Goal: Transaction & Acquisition: Purchase product/service

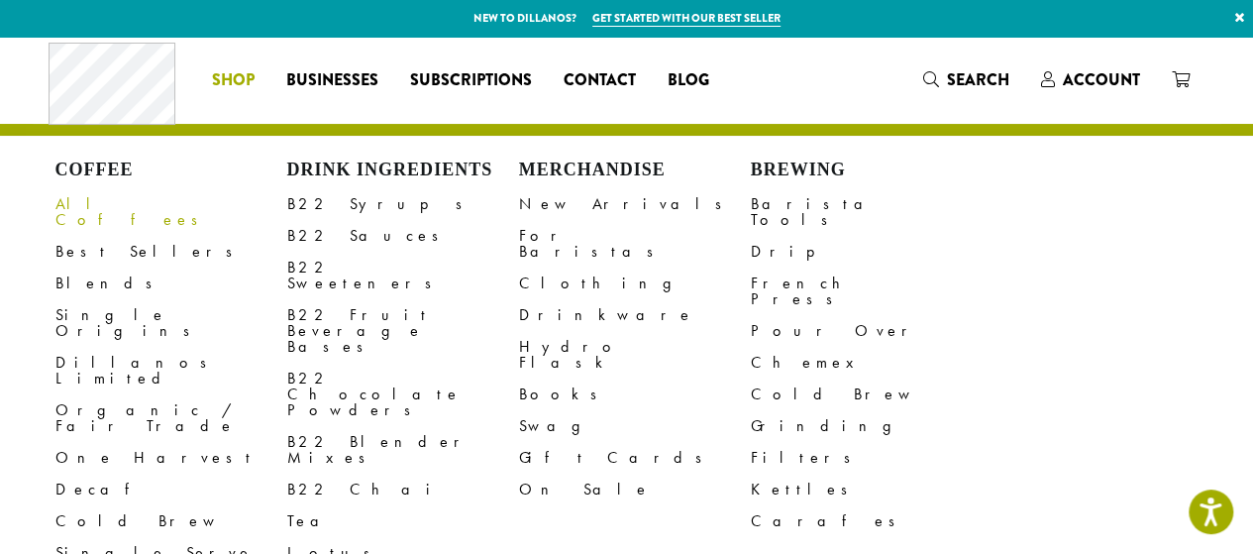
click at [83, 202] on link "All Coffees" at bounding box center [171, 212] width 232 height 48
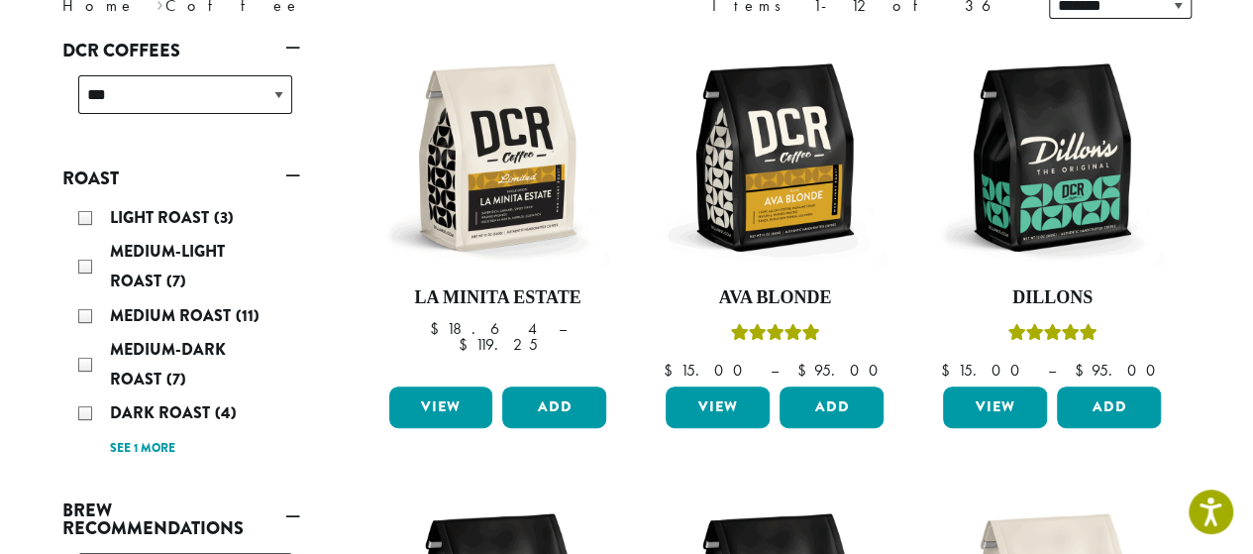
scroll to position [305, 0]
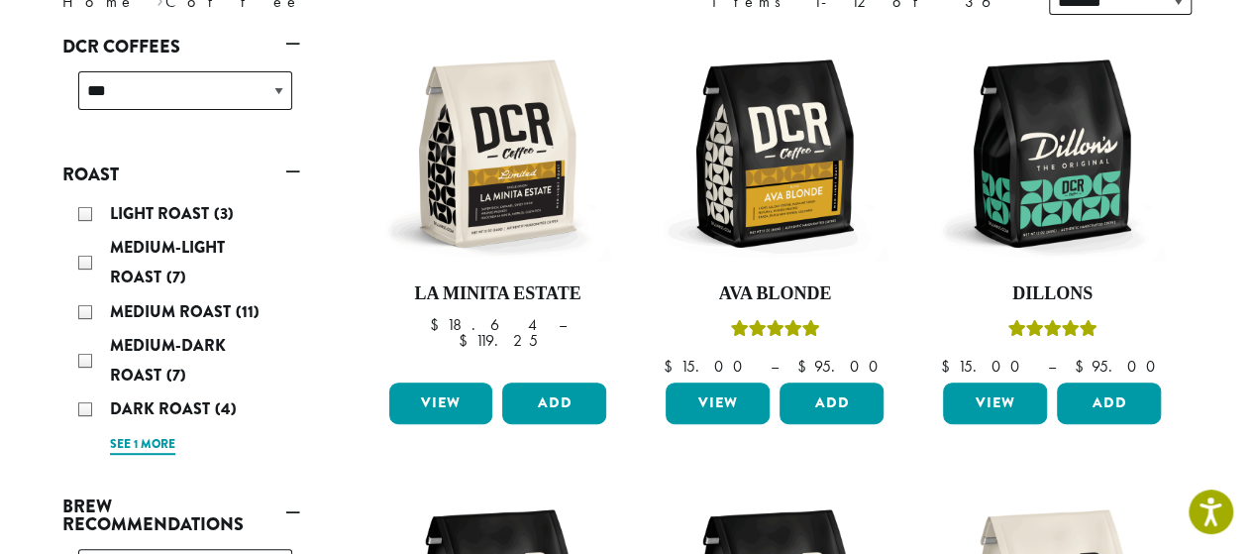
click at [141, 443] on link "See 1 more" at bounding box center [142, 445] width 65 height 20
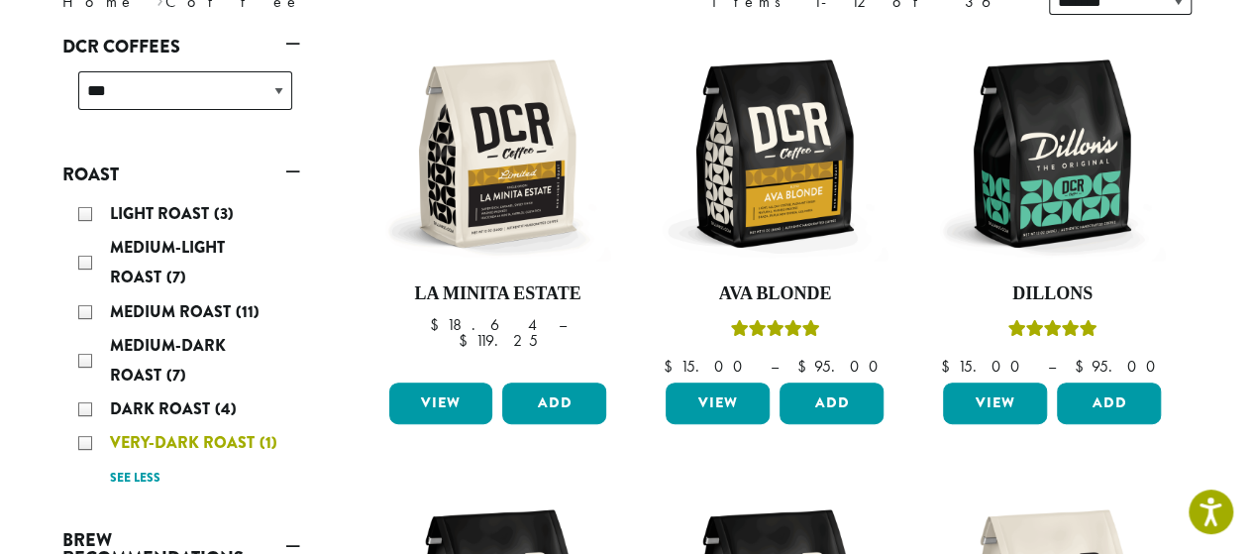
click at [85, 442] on div "Very-Dark Roast (1)" at bounding box center [185, 443] width 214 height 30
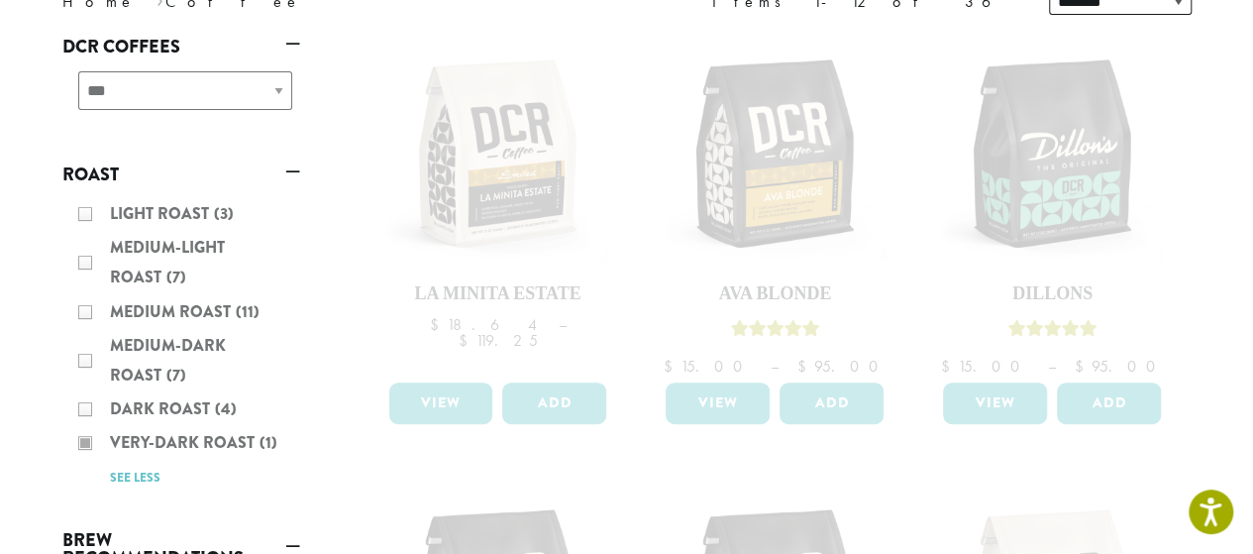
click at [79, 408] on div "Light Roast (3) Medium-Light Roast (7) Medium Roast (11) Medium-Dark Roast (7) …" at bounding box center [181, 345] width 238 height 308
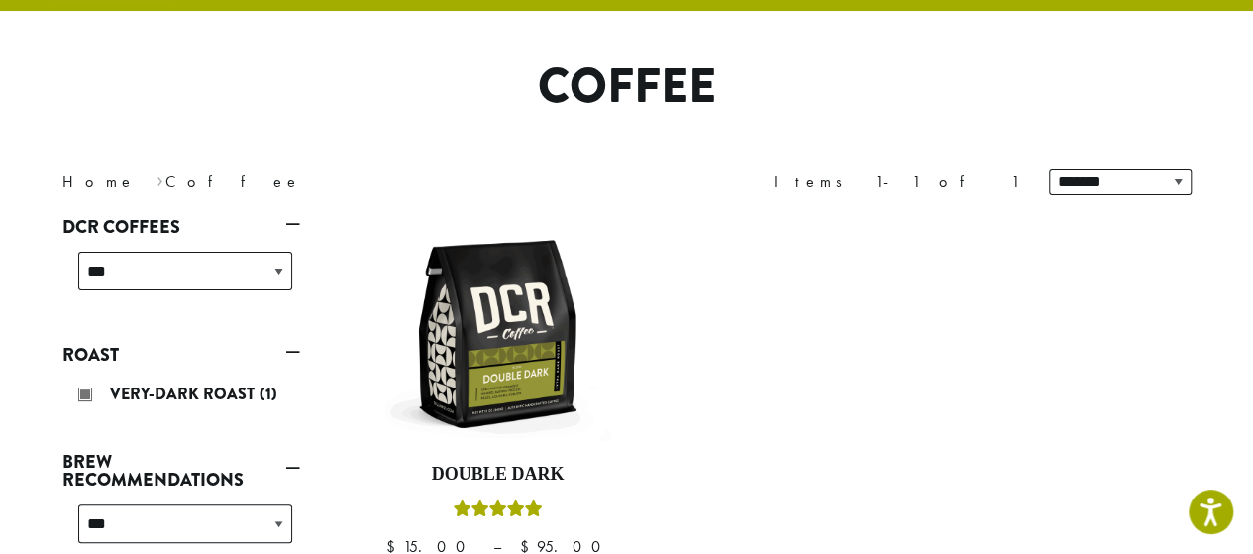
scroll to position [121, 0]
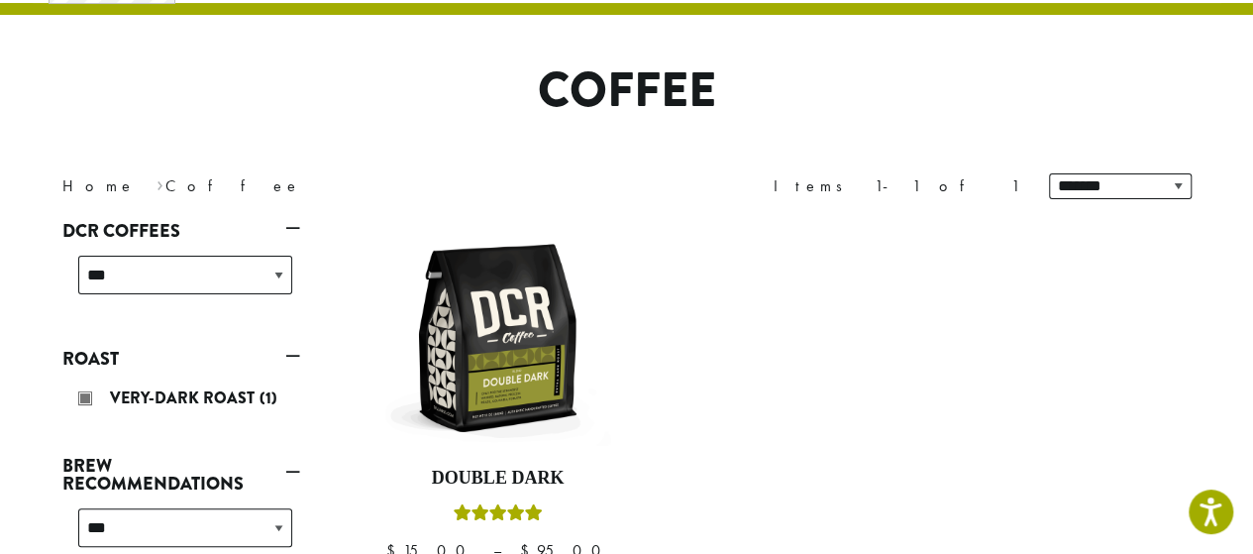
drag, startPoint x: 1250, startPoint y: 160, endPoint x: 1259, endPoint y: 177, distance: 19.1
click at [1252, 177] on html "Accessibility Screen-Reader Guide, Feedback, and Issue Reporting | New window N…" at bounding box center [626, 502] width 1253 height 1247
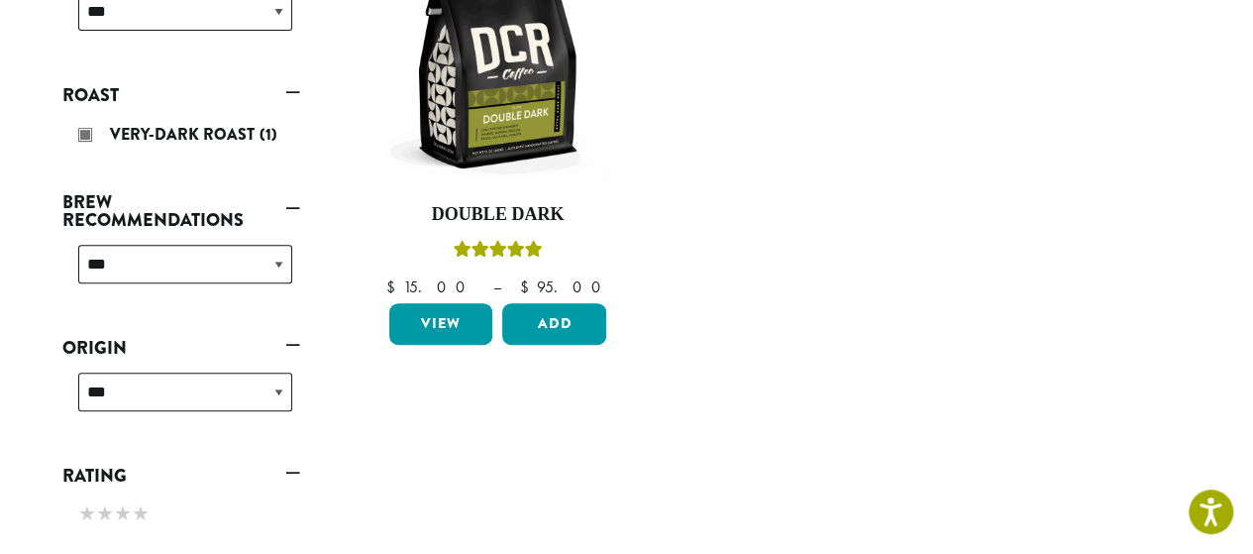
scroll to position [390, 0]
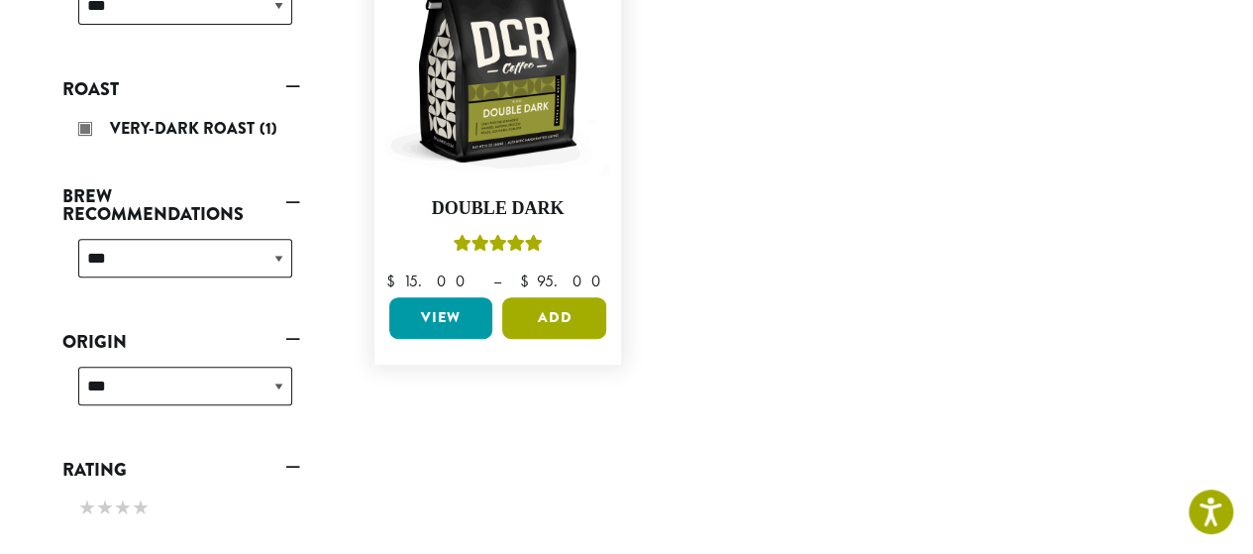
click at [550, 323] on button "Add" at bounding box center [554, 318] width 104 height 42
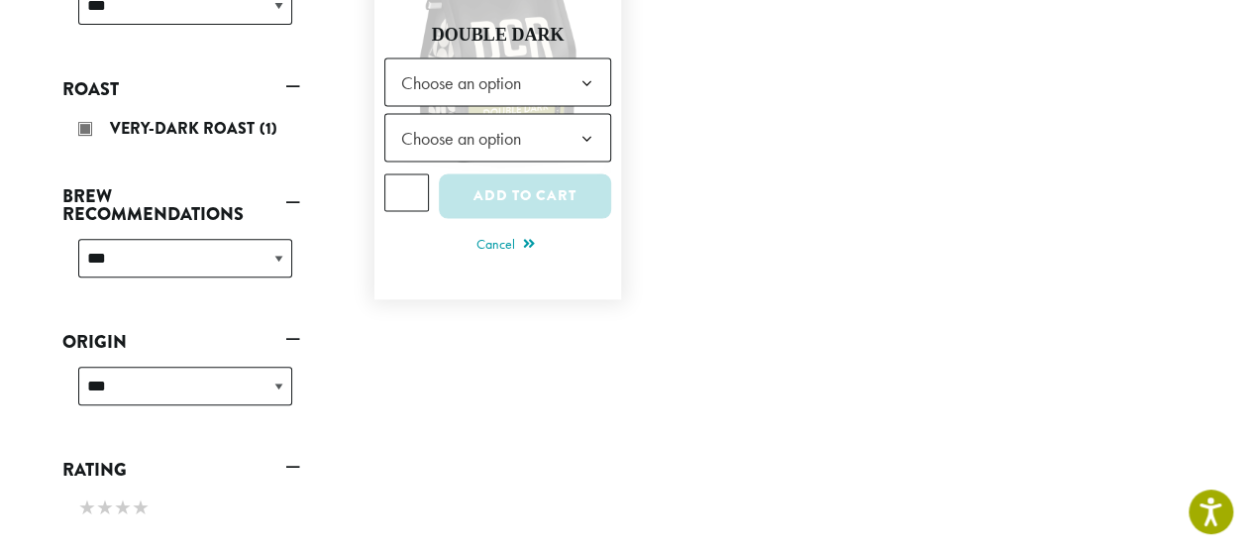
click at [581, 77] on b at bounding box center [586, 82] width 49 height 49
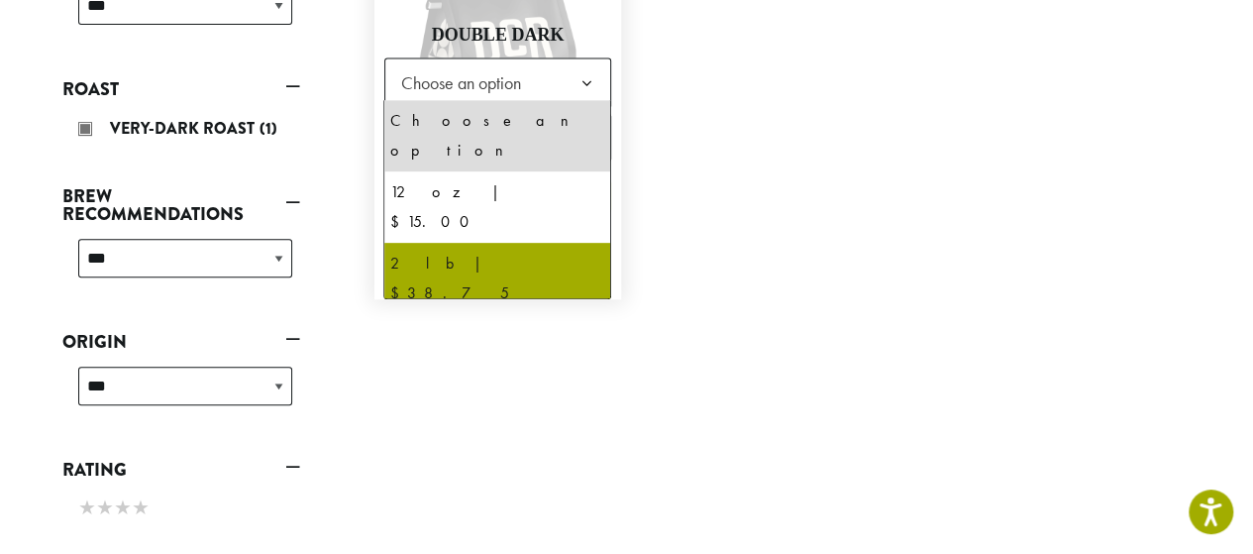
select select "**********"
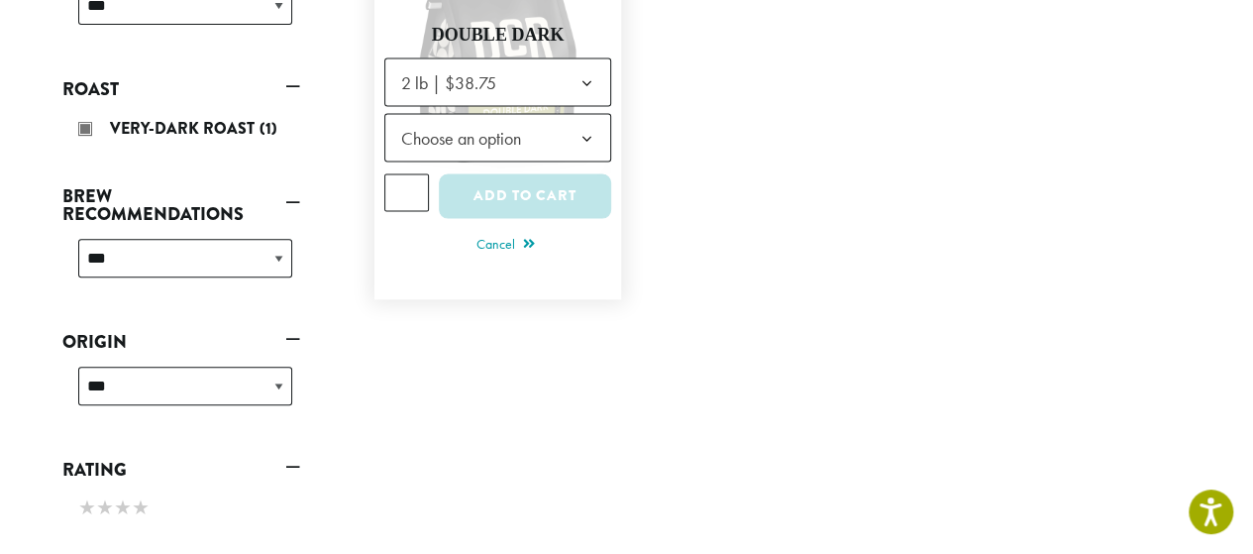
type input "*"
click at [410, 182] on input "*" at bounding box center [407, 192] width 46 height 38
click at [489, 198] on button "Add to cart" at bounding box center [525, 195] width 172 height 45
click at [584, 136] on b at bounding box center [586, 138] width 49 height 49
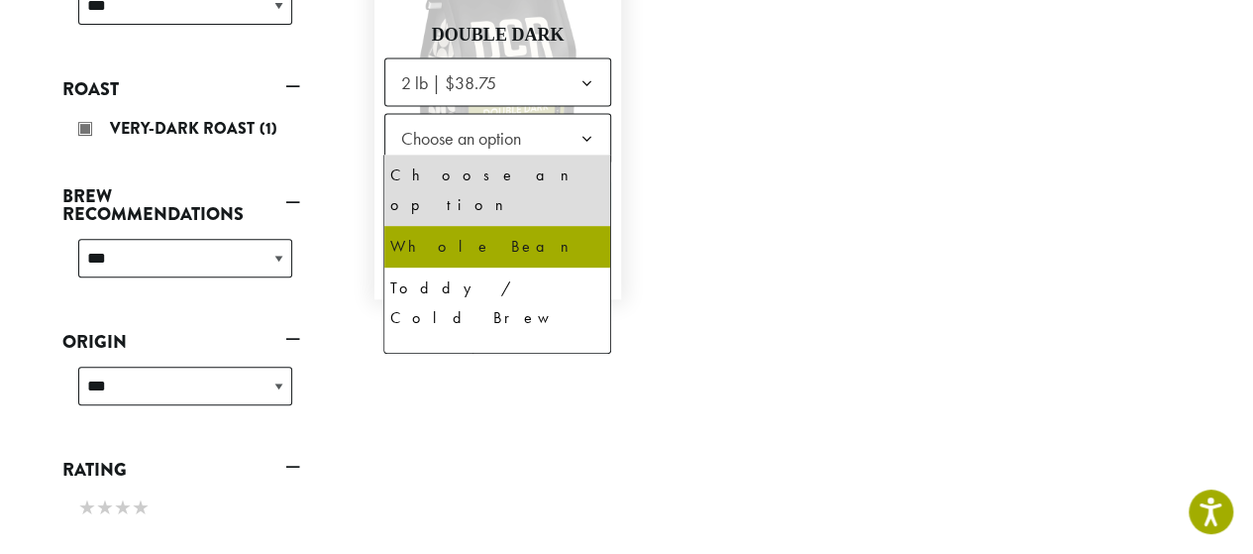
select select "**********"
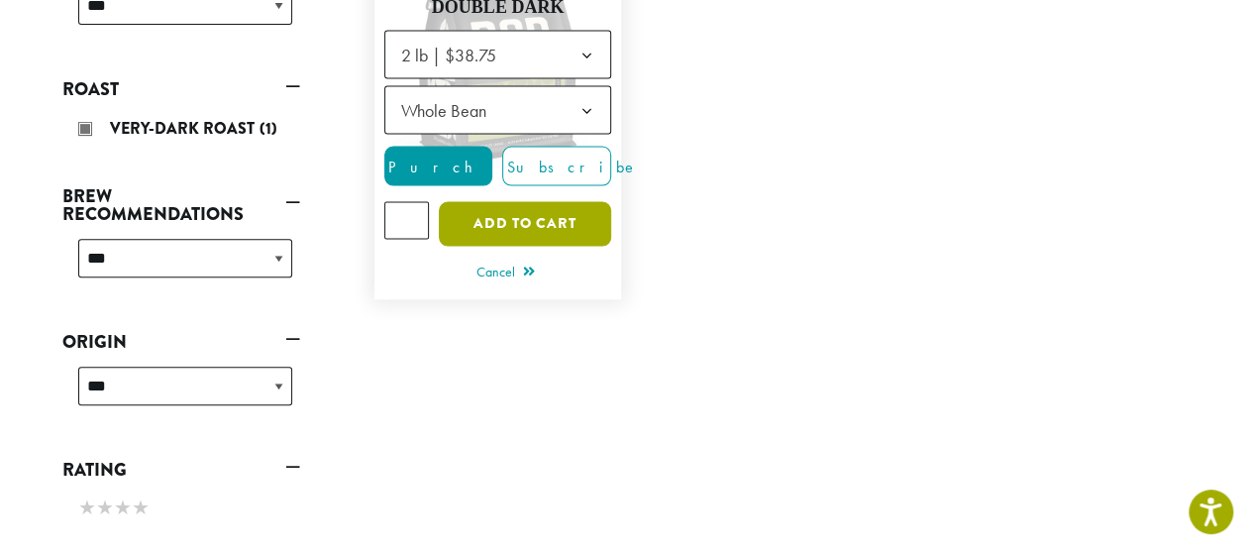
click at [514, 217] on button "Add to cart" at bounding box center [525, 223] width 172 height 45
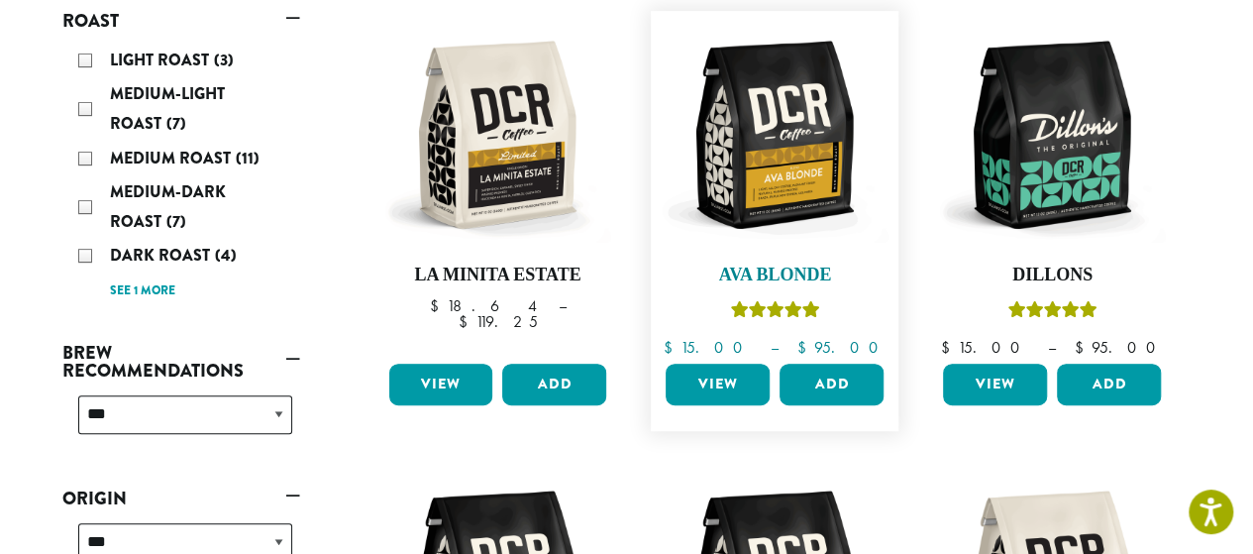
scroll to position [462, 0]
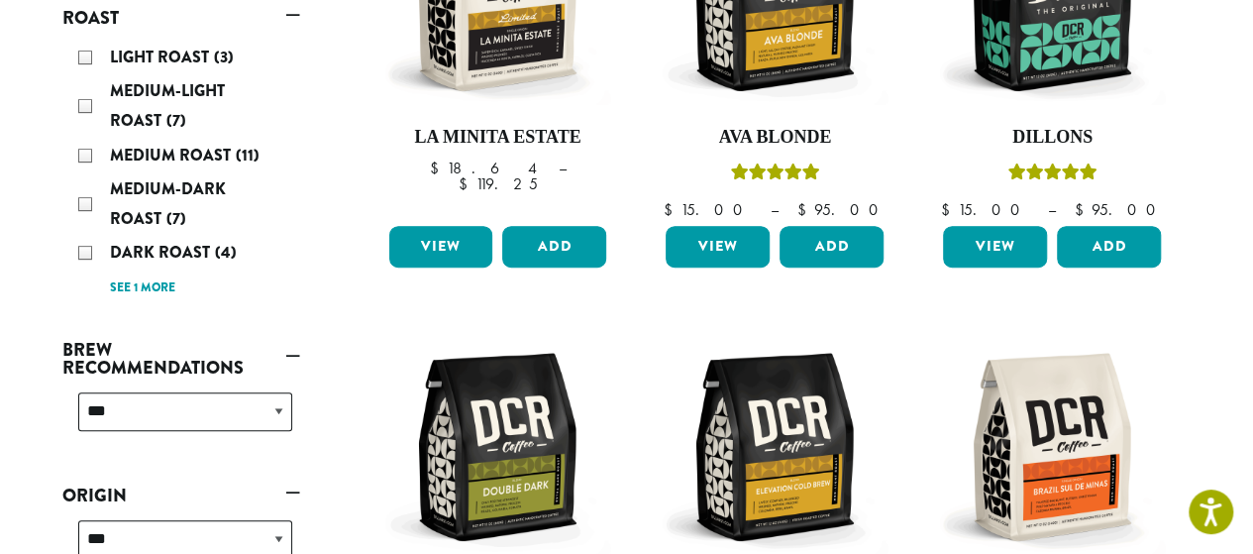
click at [82, 250] on div "Dark Roast (4)" at bounding box center [185, 253] width 214 height 30
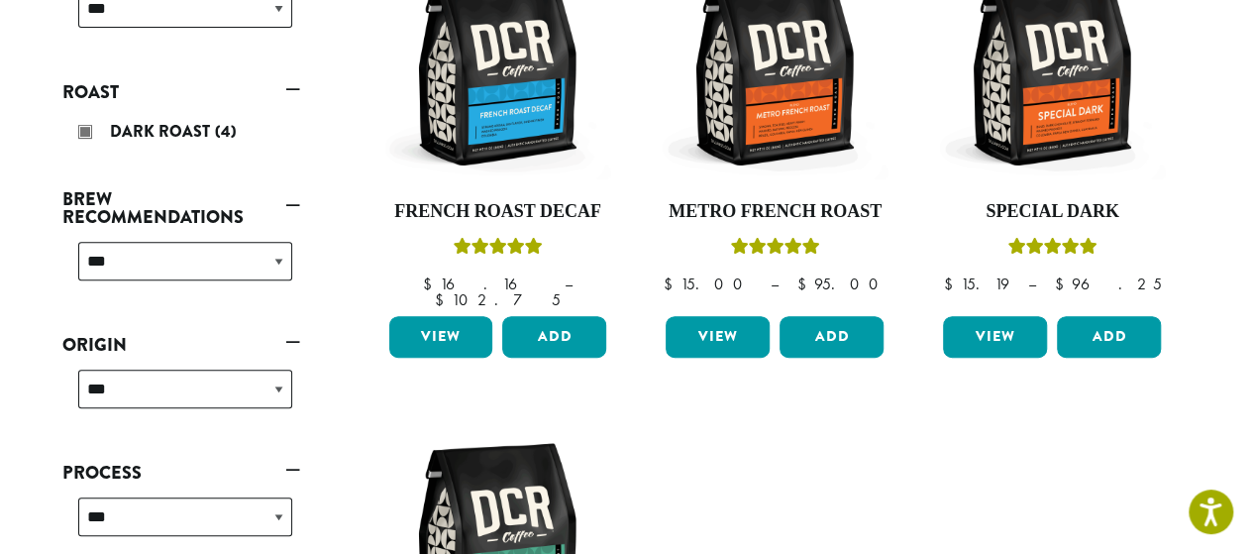
scroll to position [366, 0]
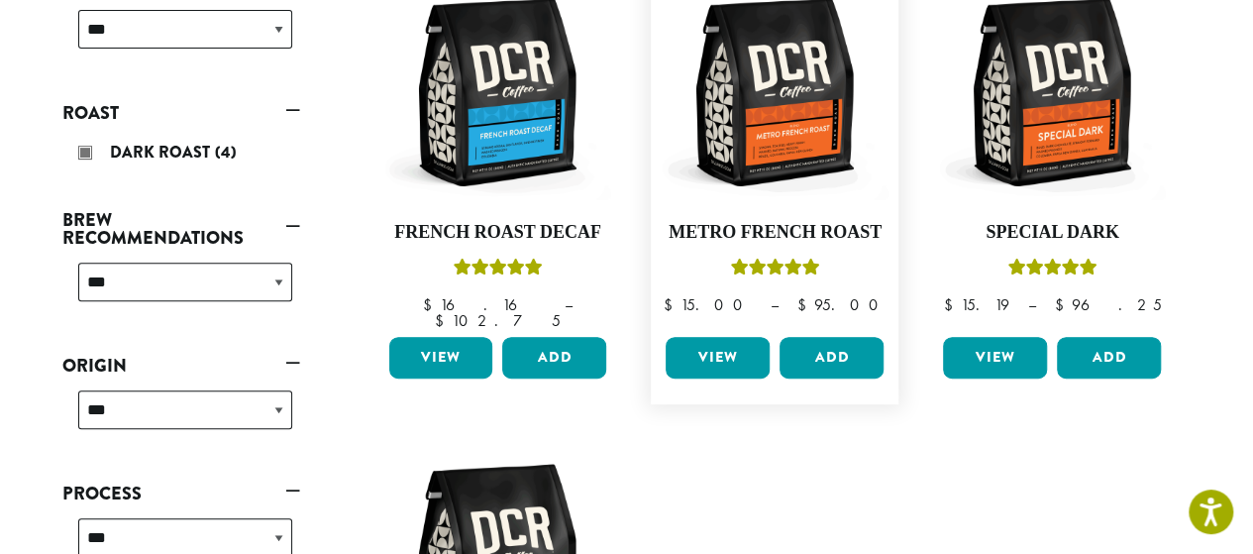
click at [726, 350] on link "View" at bounding box center [718, 358] width 104 height 42
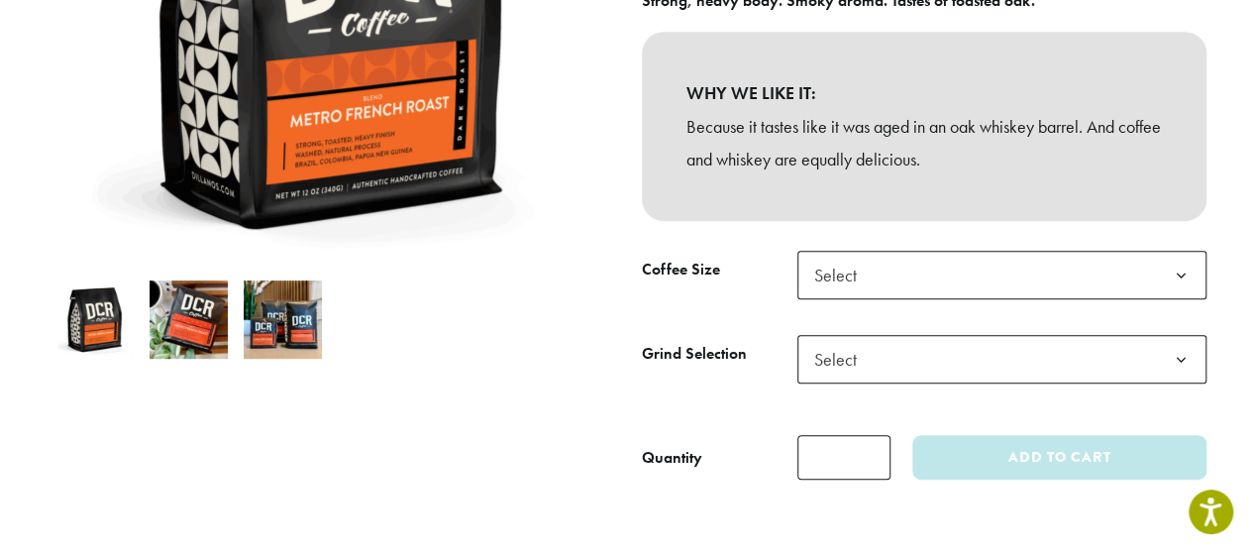
scroll to position [450, 0]
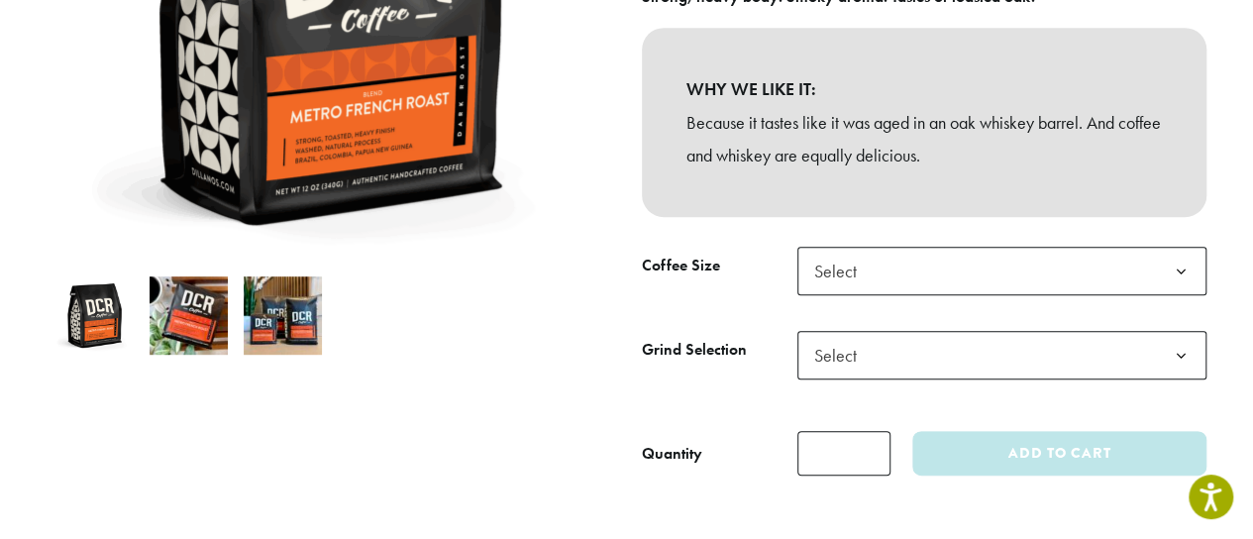
click at [1176, 269] on b at bounding box center [1181, 272] width 49 height 49
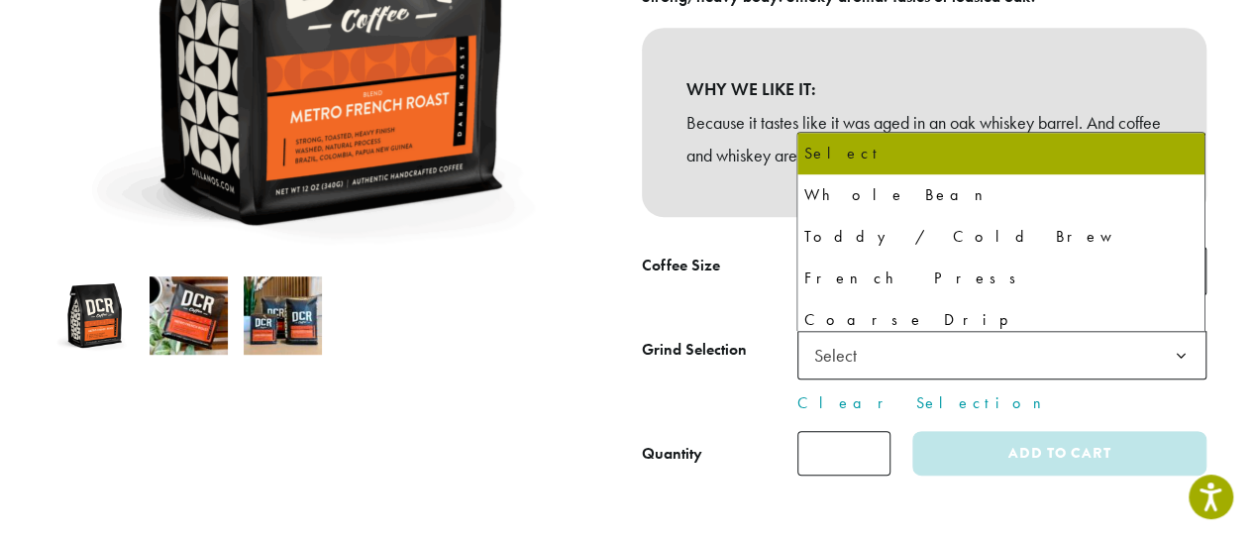
click at [1183, 352] on b at bounding box center [1181, 356] width 49 height 49
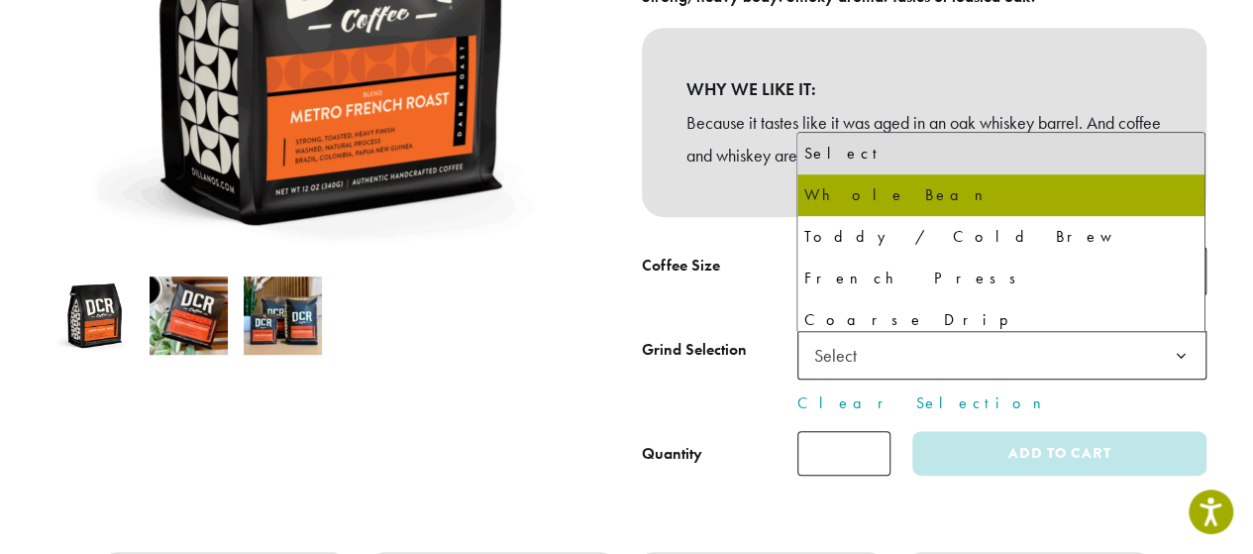
select select "**********"
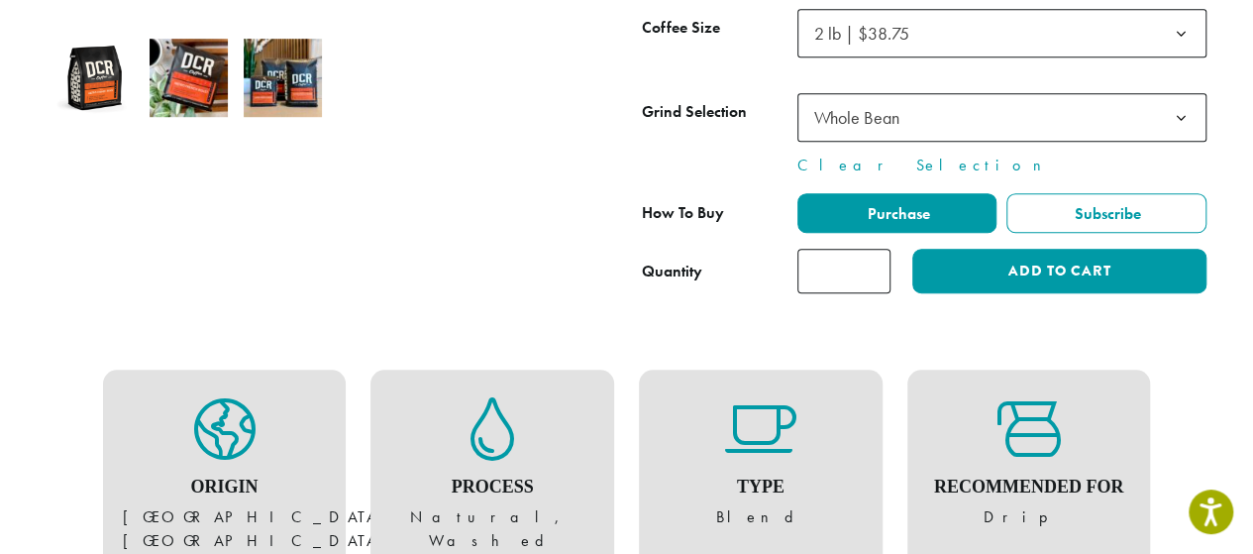
scroll to position [691, 0]
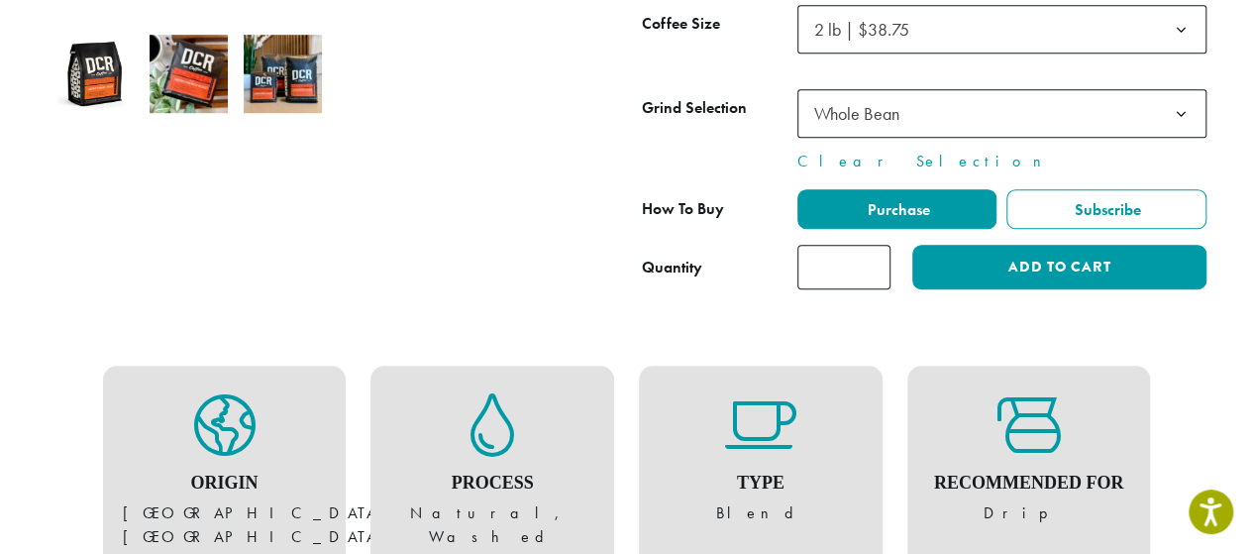
click at [844, 257] on input "*" at bounding box center [843, 267] width 93 height 45
type input "*"
click at [868, 259] on input "*" at bounding box center [843, 267] width 93 height 45
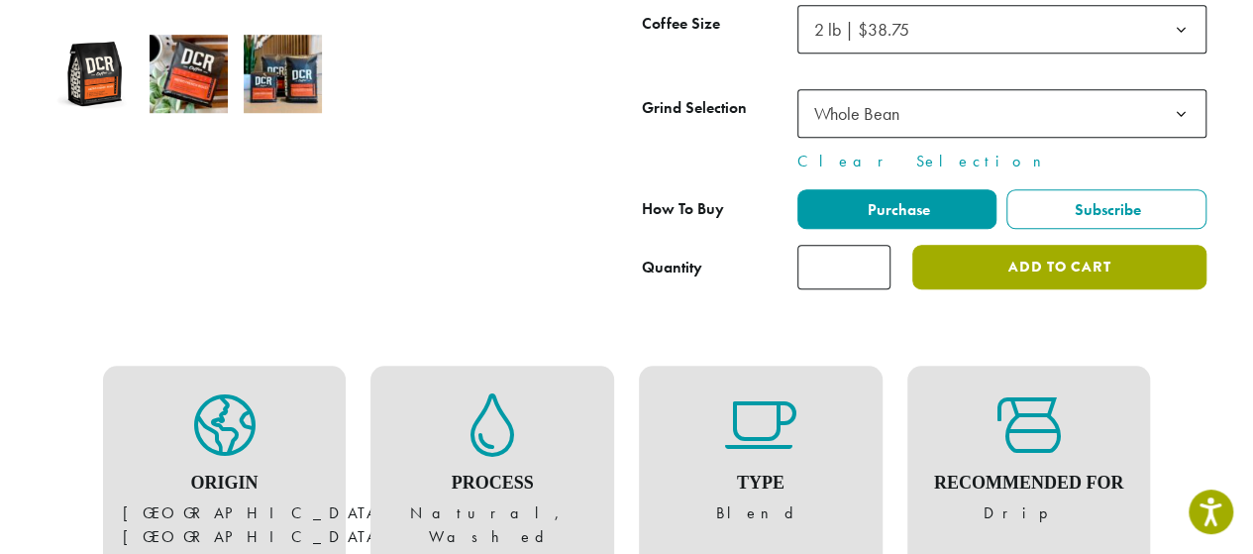
click at [1041, 255] on button "Add to cart" at bounding box center [1058, 267] width 293 height 45
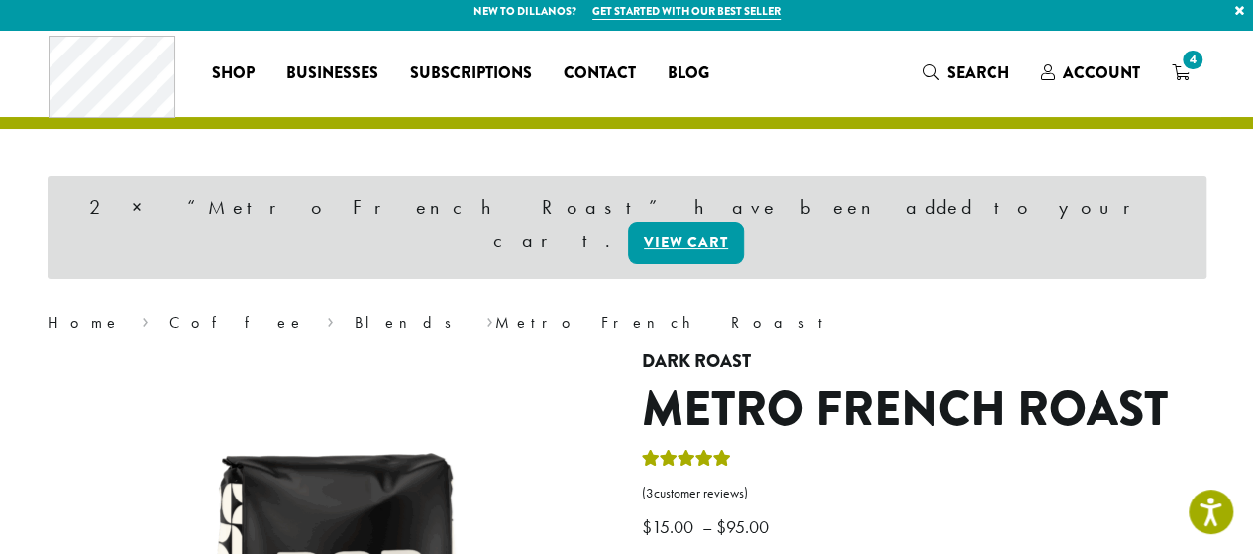
scroll to position [12, 0]
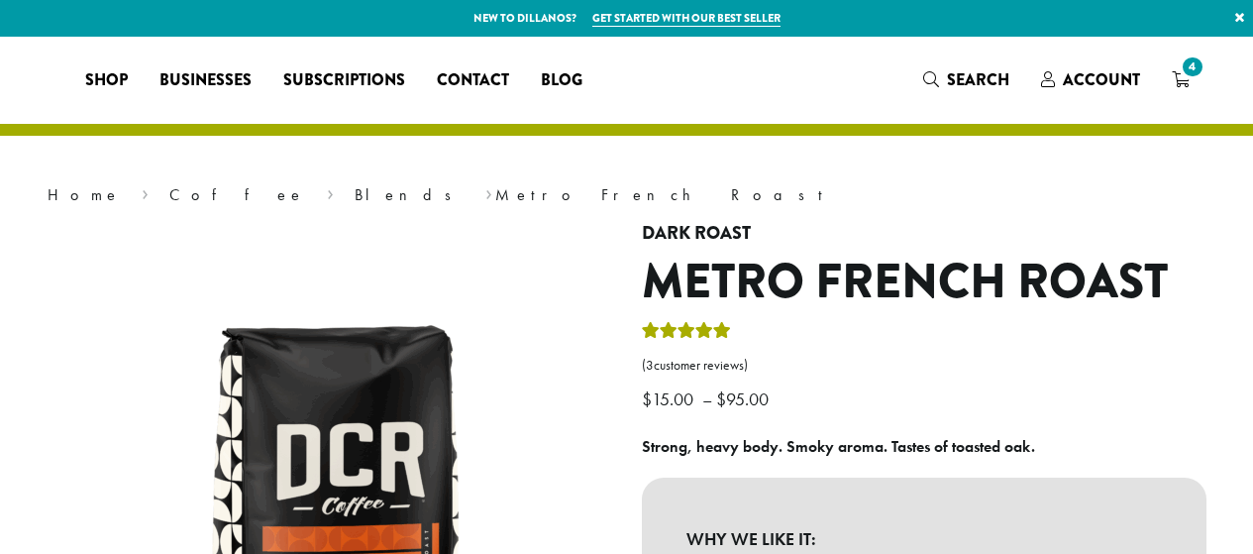
select select "**********"
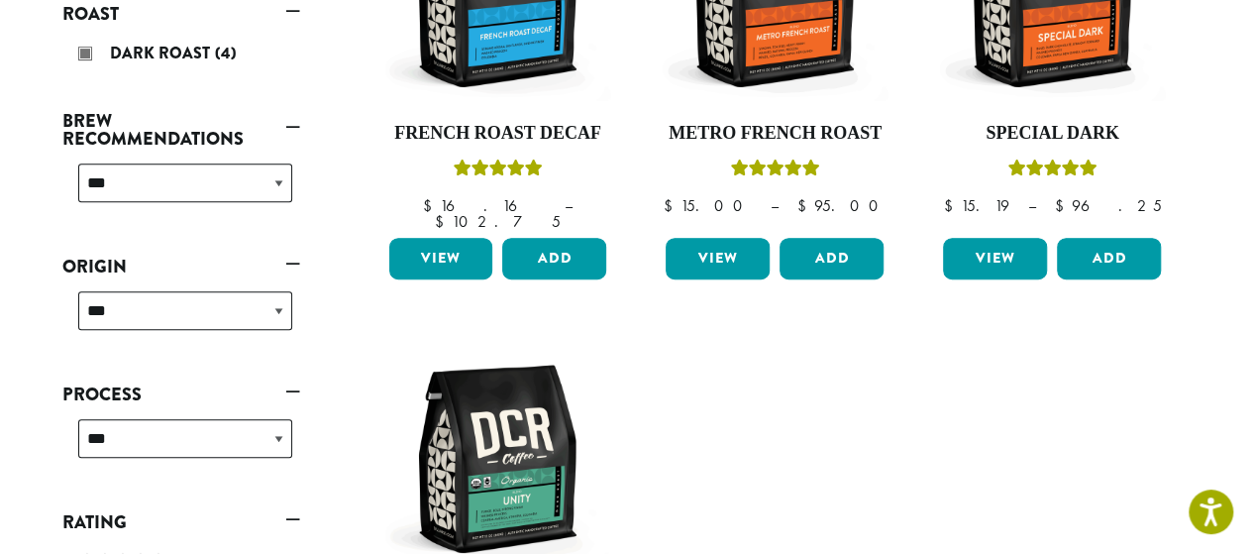
scroll to position [444, 0]
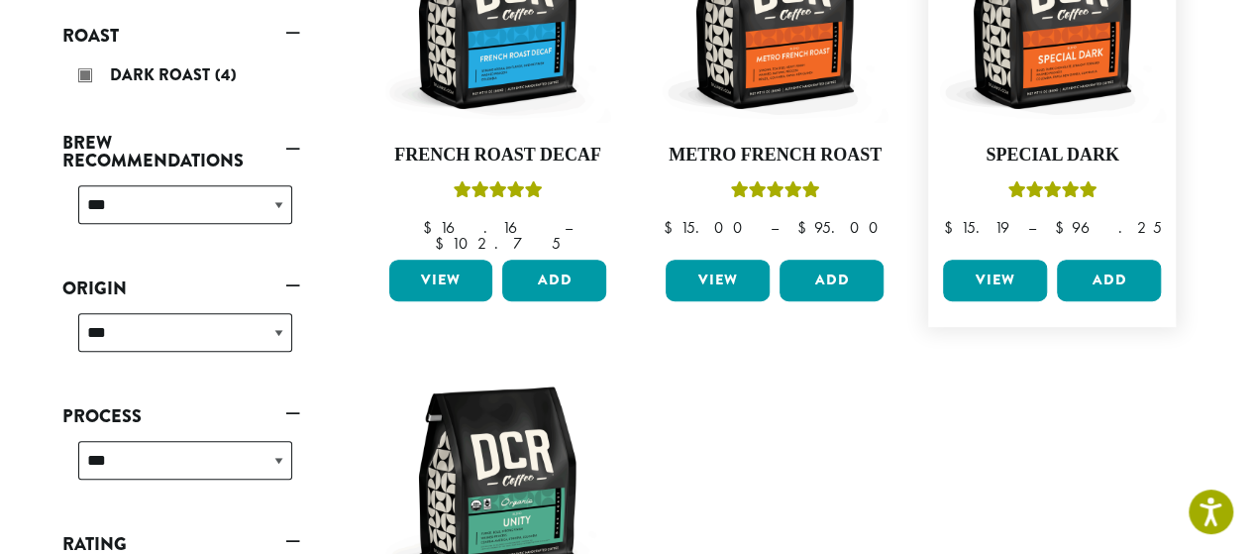
click at [1010, 262] on link "View" at bounding box center [995, 280] width 104 height 42
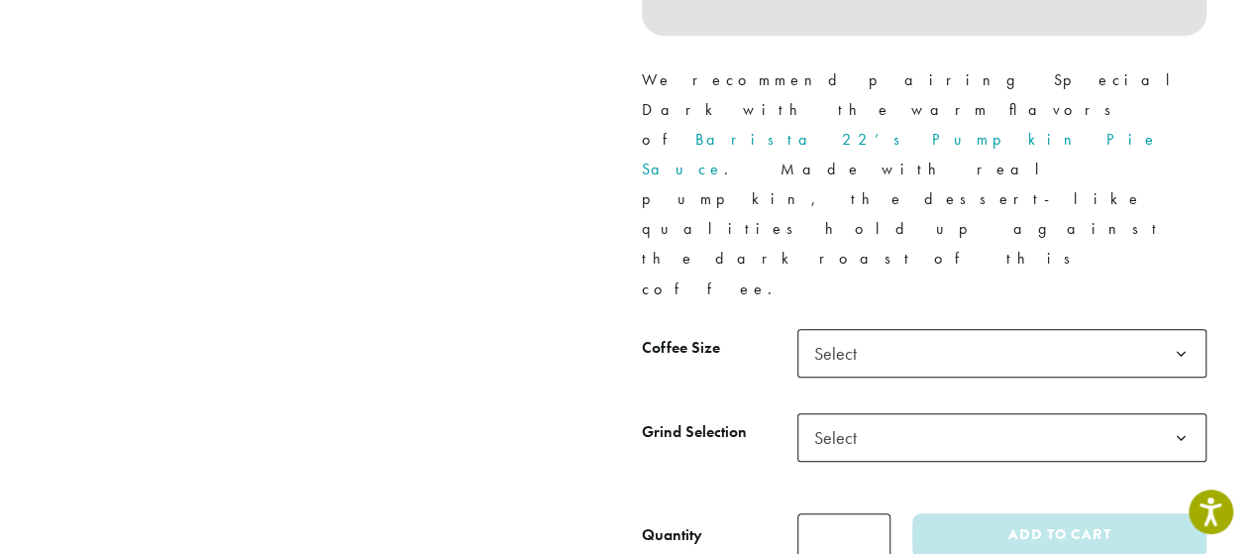
scroll to position [899, 0]
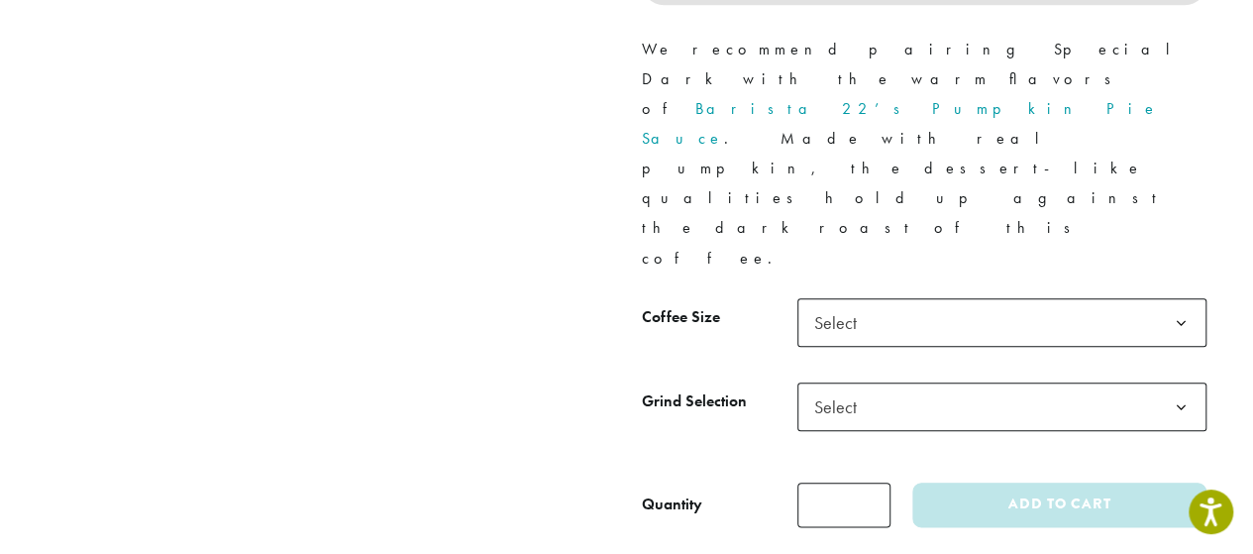
click at [1181, 299] on b at bounding box center [1181, 323] width 49 height 49
click at [1183, 383] on b at bounding box center [1181, 407] width 49 height 49
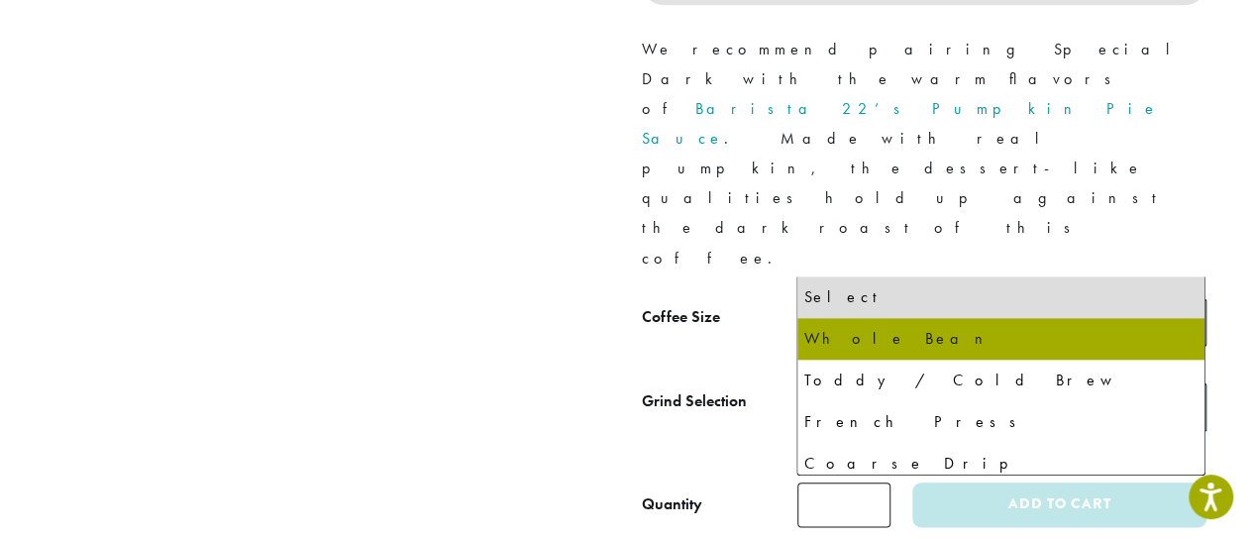
select select "**********"
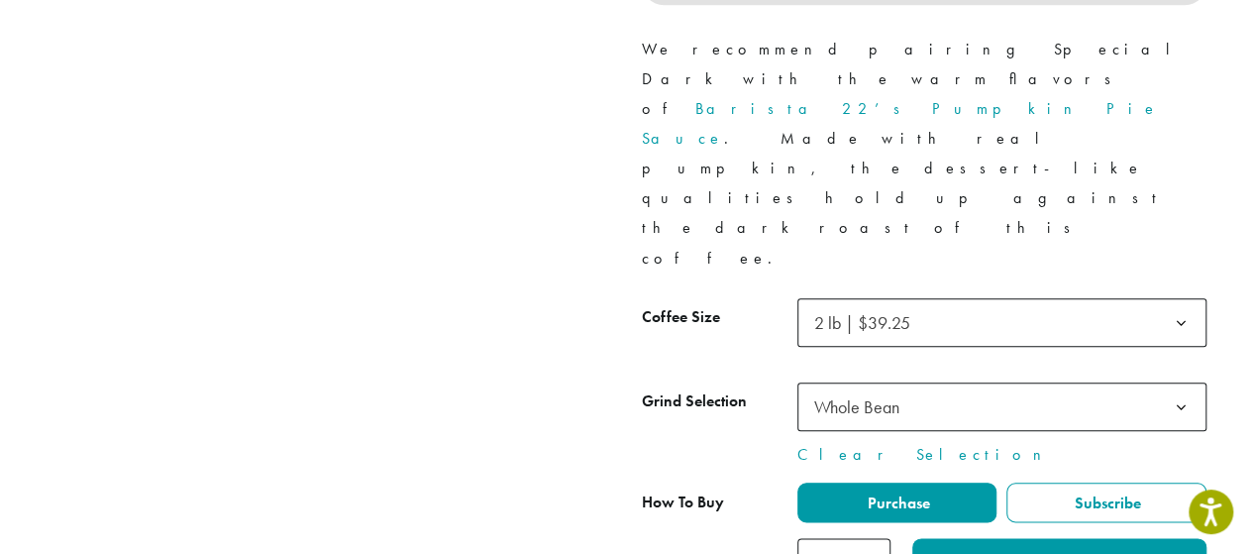
type input "*"
click at [872, 538] on input "*" at bounding box center [843, 560] width 93 height 45
click at [1058, 538] on button "Add to cart" at bounding box center [1058, 560] width 293 height 45
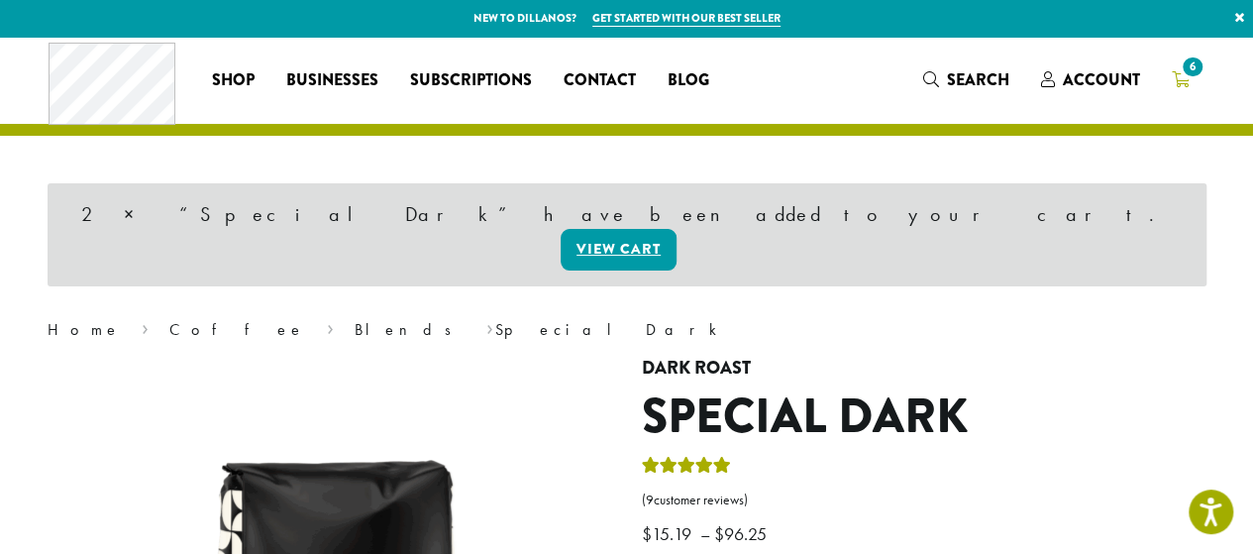
click at [1195, 74] on span "6" at bounding box center [1192, 66] width 27 height 27
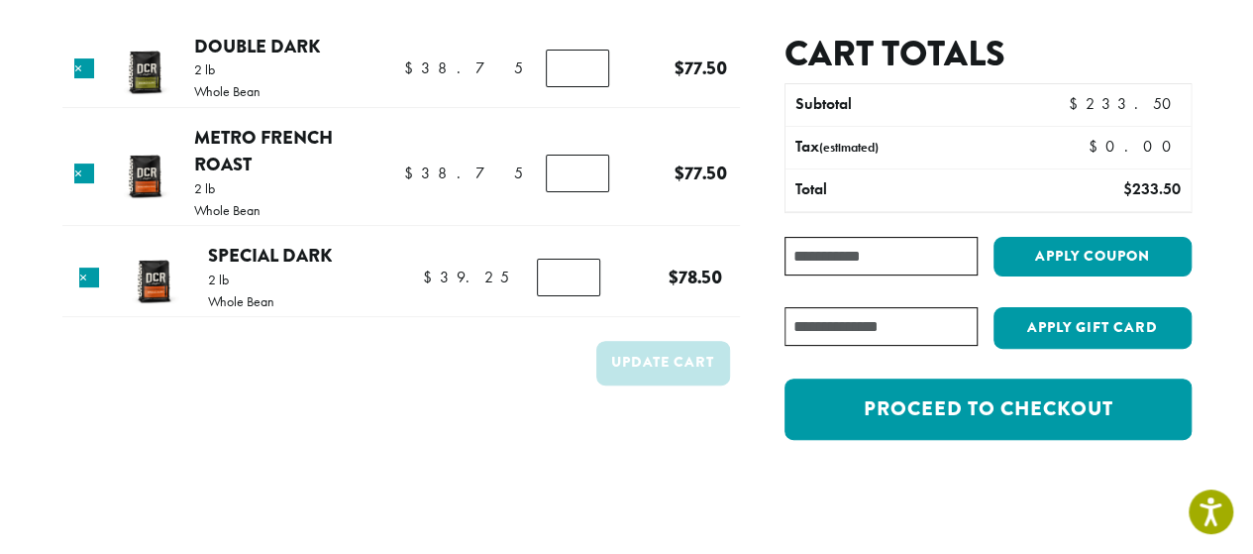
scroll to position [166, 0]
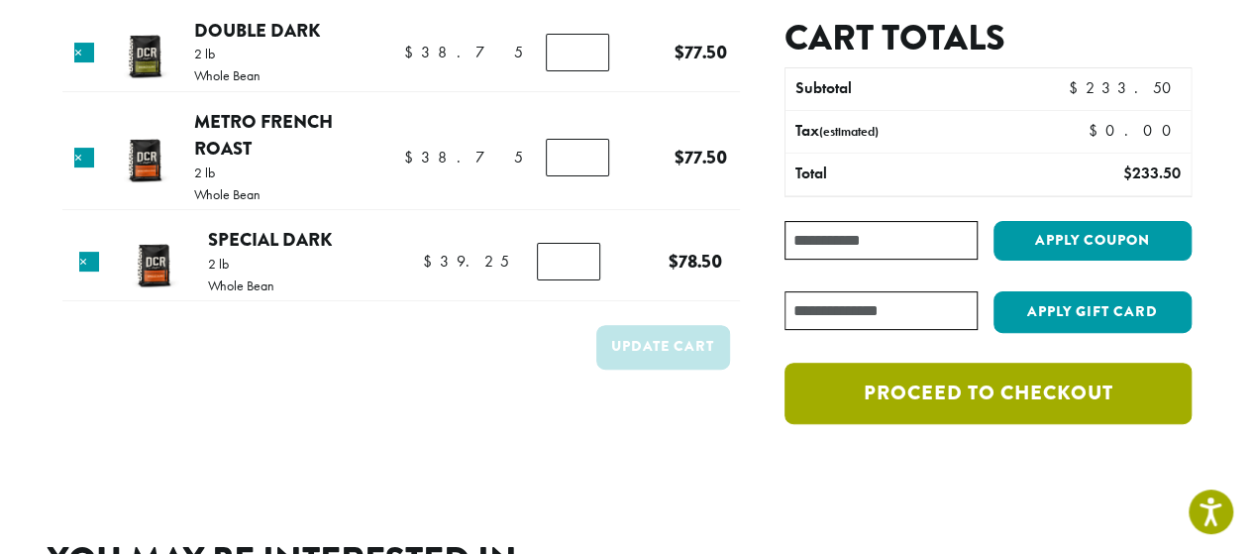
click at [959, 408] on link "Proceed to checkout" at bounding box center [987, 392] width 406 height 61
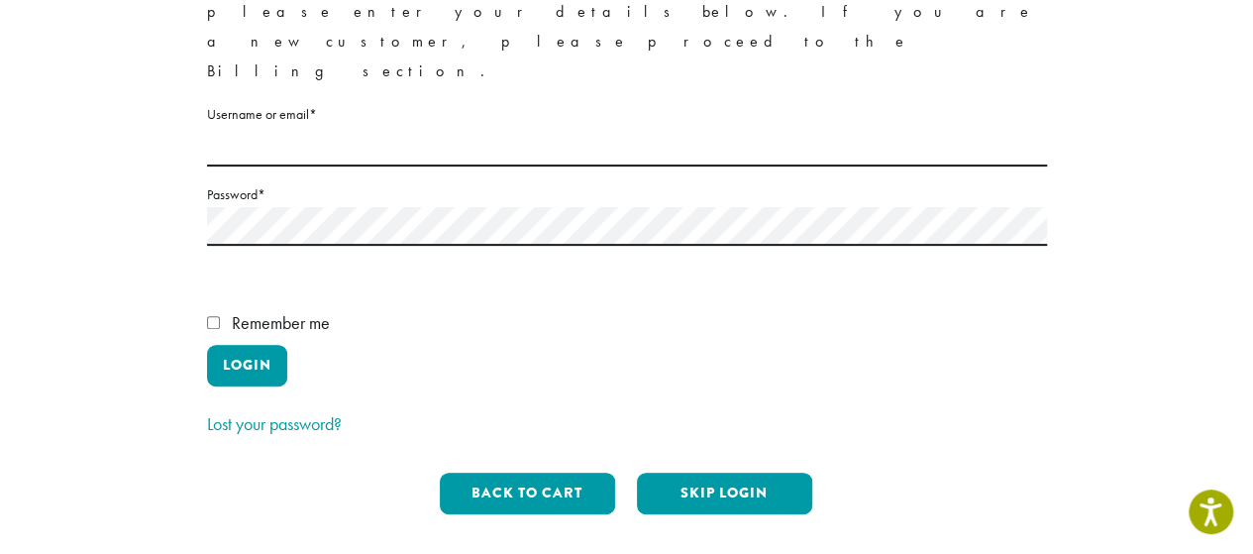
scroll to position [289, 0]
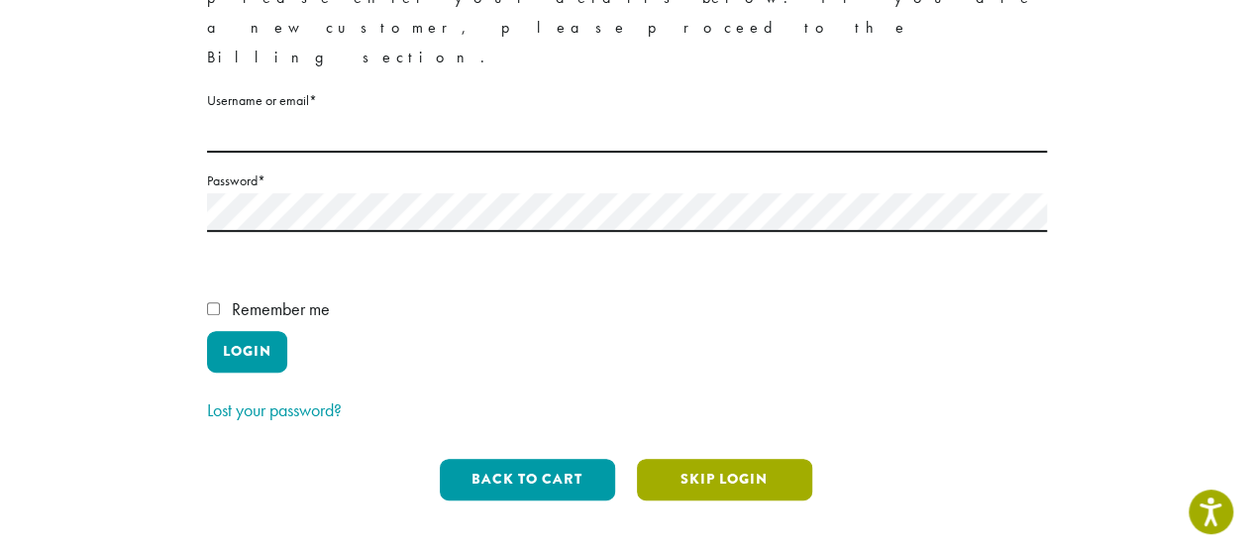
click at [718, 459] on button "Skip Login" at bounding box center [724, 480] width 175 height 42
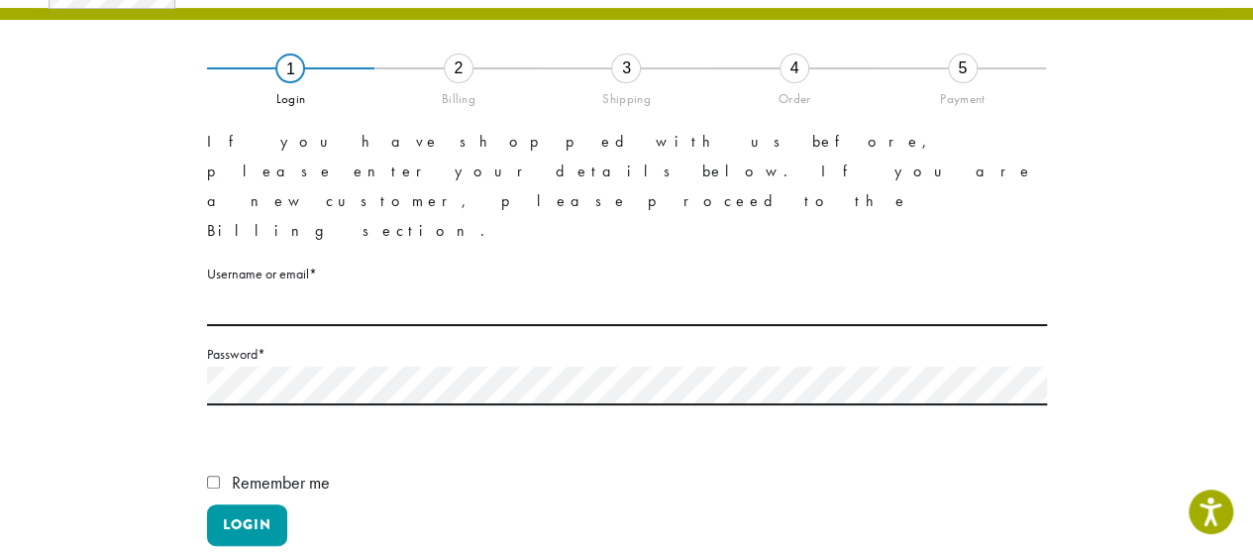
scroll to position [113, 0]
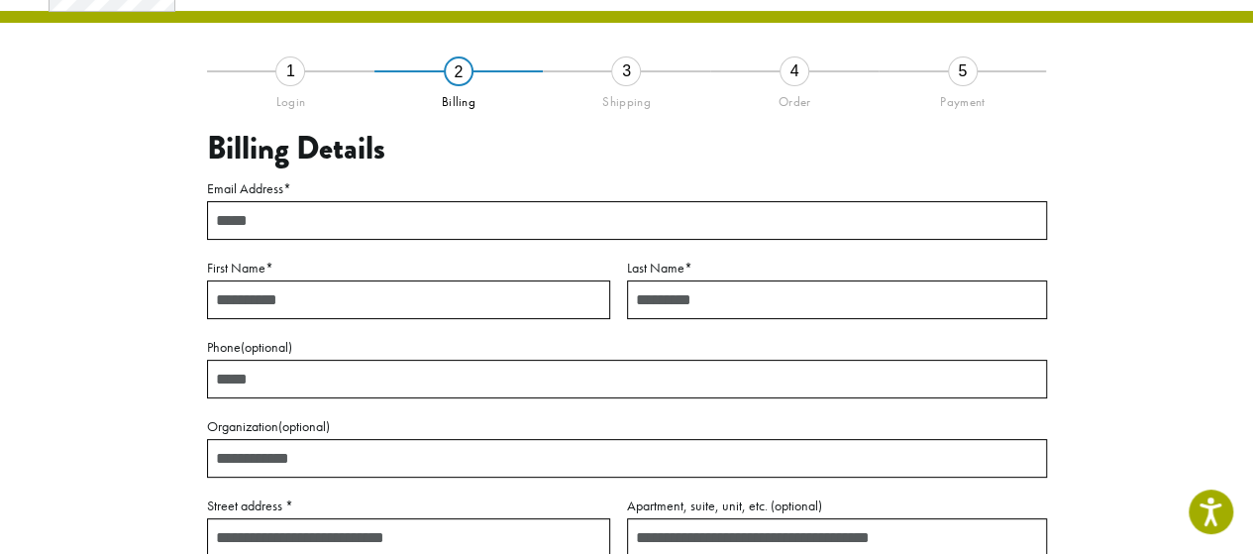
click at [289, 219] on input "Email Address *" at bounding box center [627, 220] width 840 height 39
type input "**********"
click at [336, 300] on input "First Name *" at bounding box center [408, 299] width 403 height 39
type input "*******"
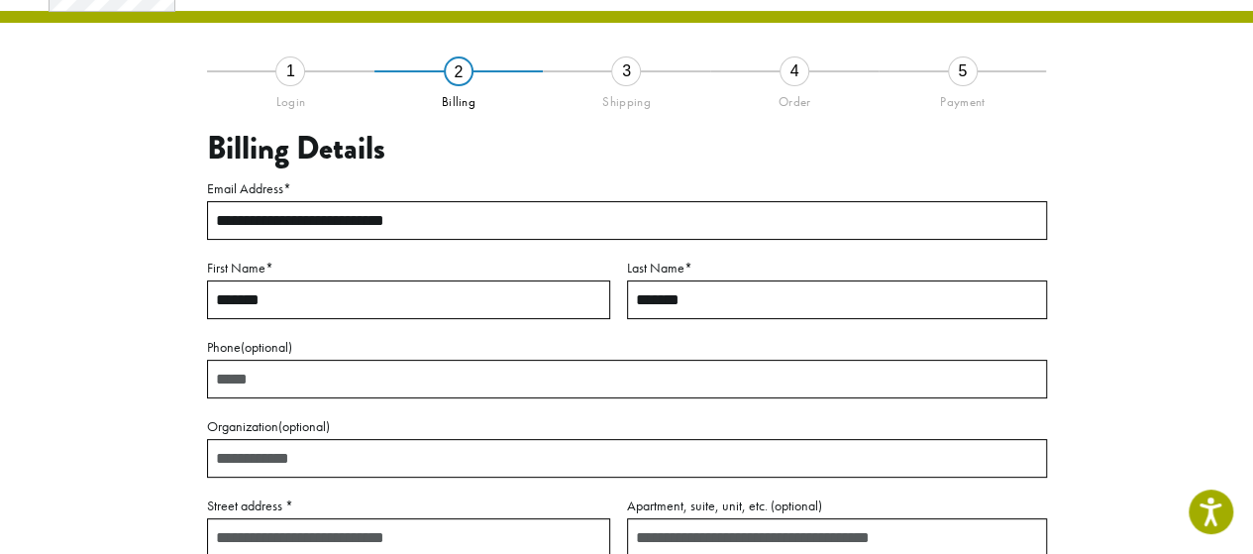
type input "**********"
select select "**"
type input "*****"
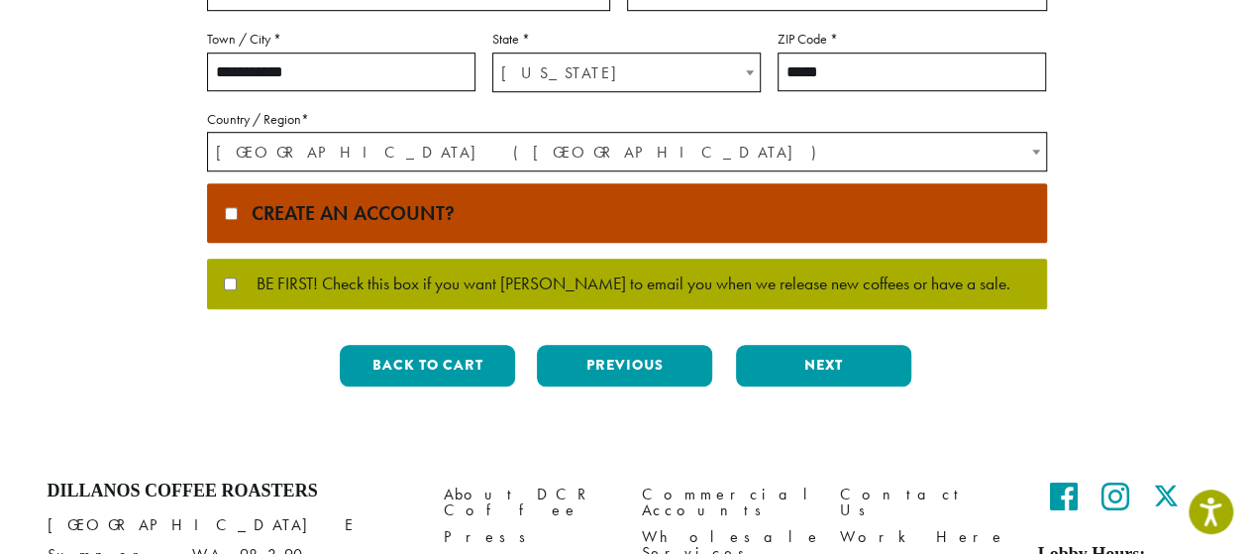
scroll to position [719, 0]
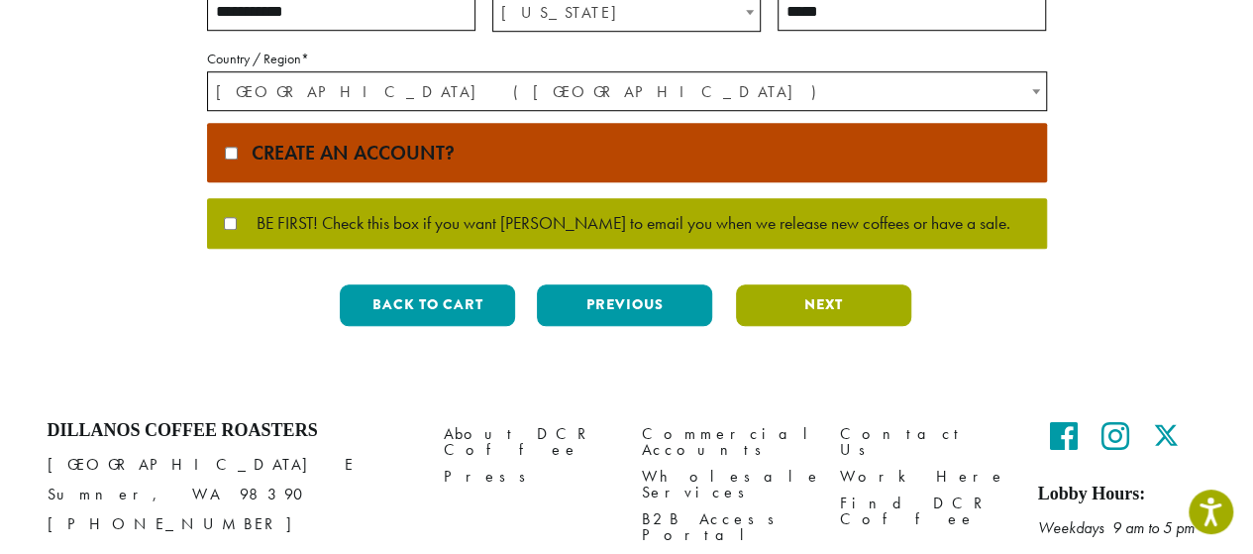
click at [800, 310] on button "Next" at bounding box center [823, 305] width 175 height 42
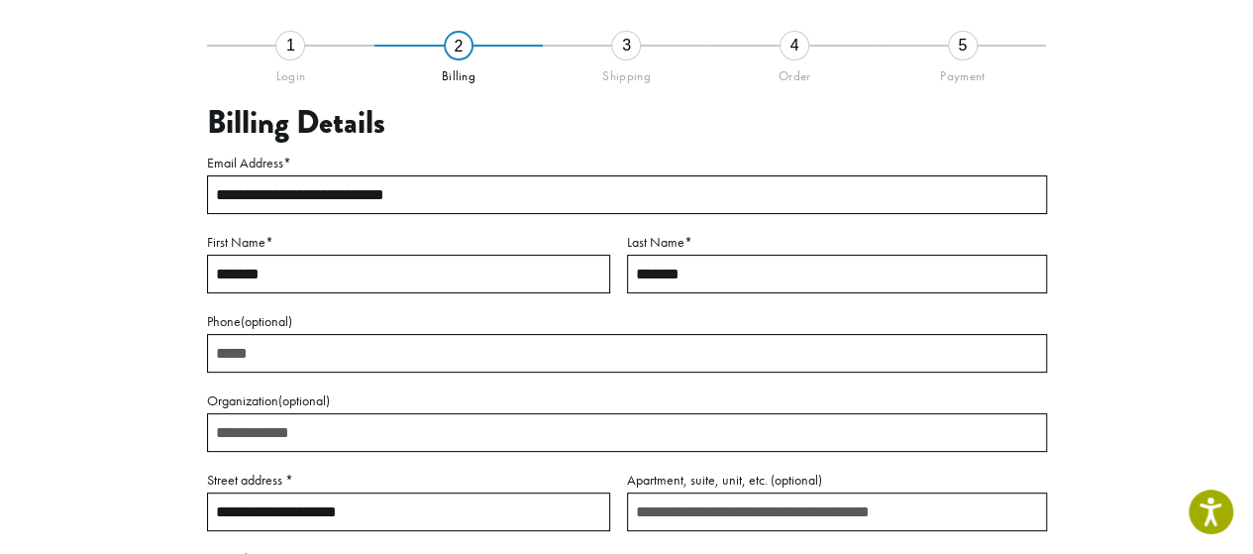
scroll to position [113, 0]
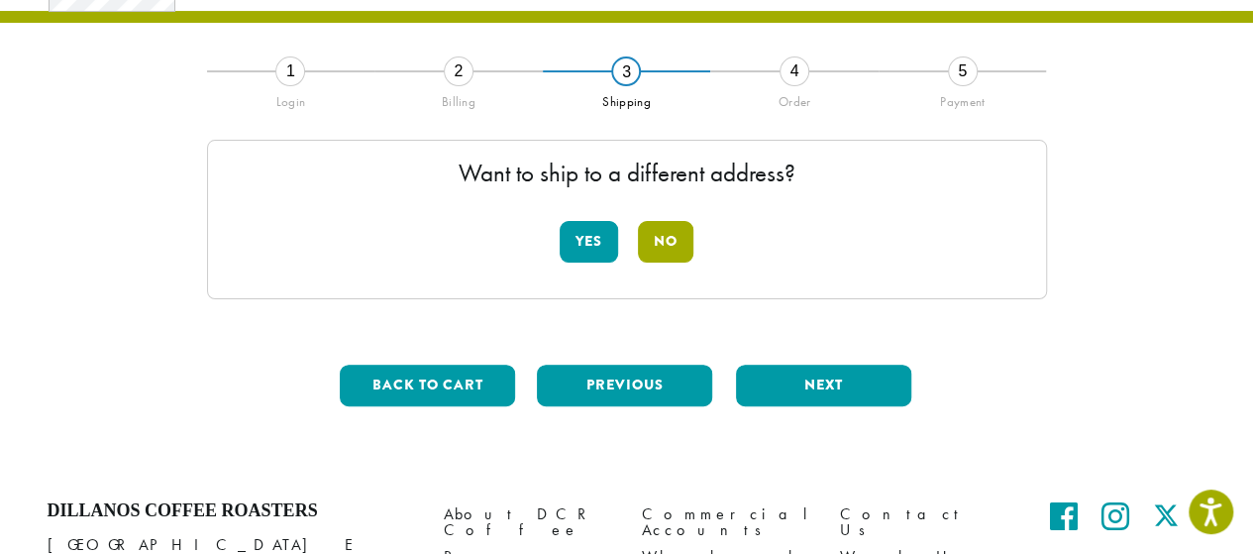
click at [668, 246] on button "No" at bounding box center [665, 242] width 55 height 42
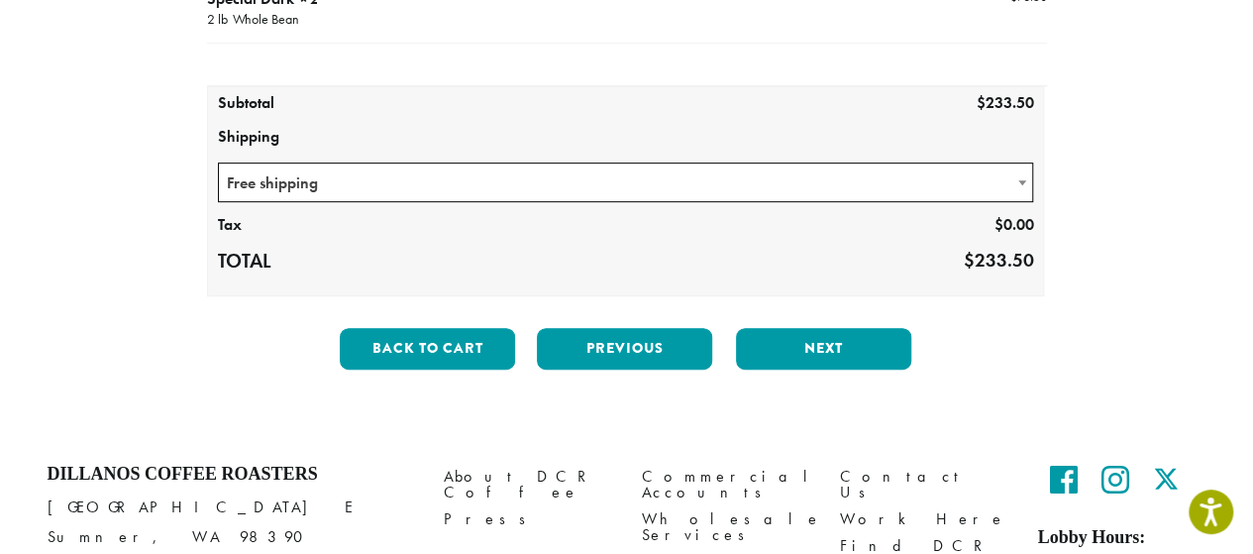
scroll to position [444, 0]
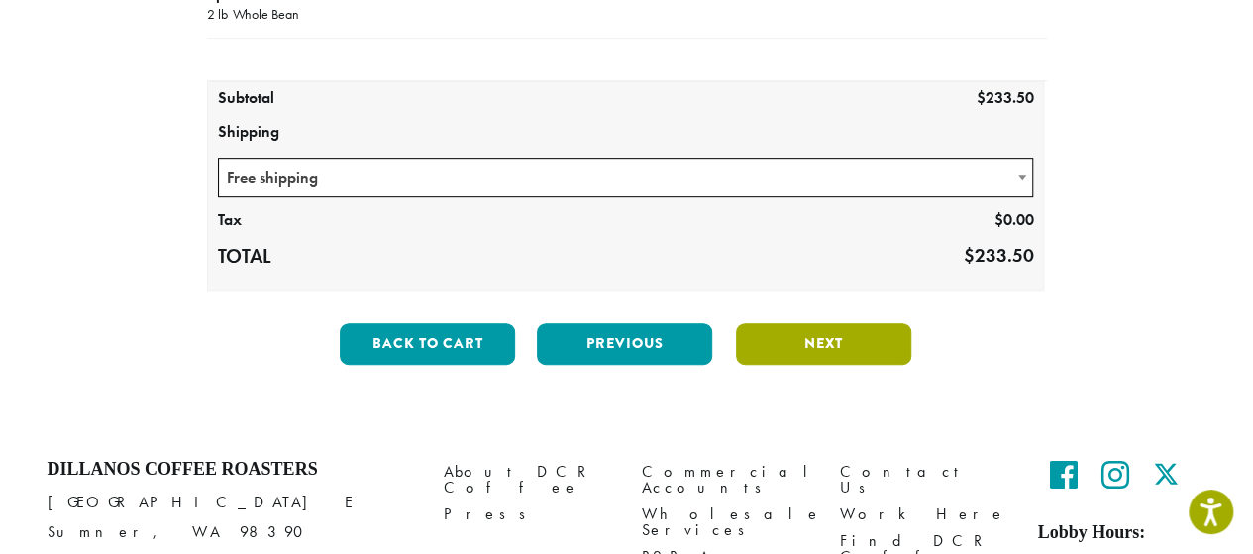
click at [864, 334] on button "Next" at bounding box center [823, 344] width 175 height 42
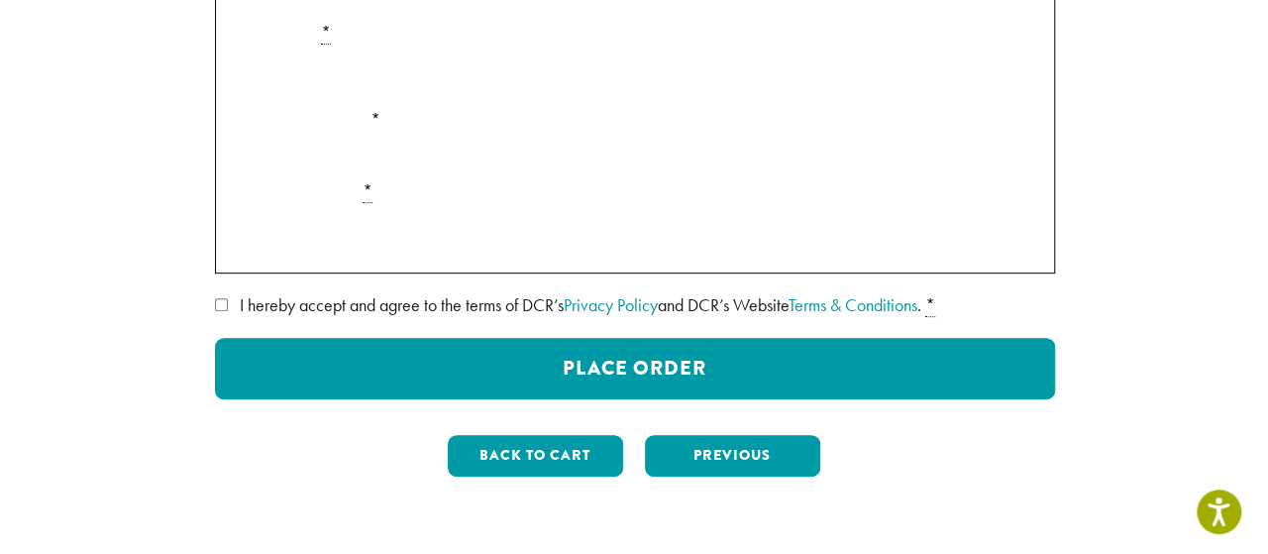
scroll to position [395, 0]
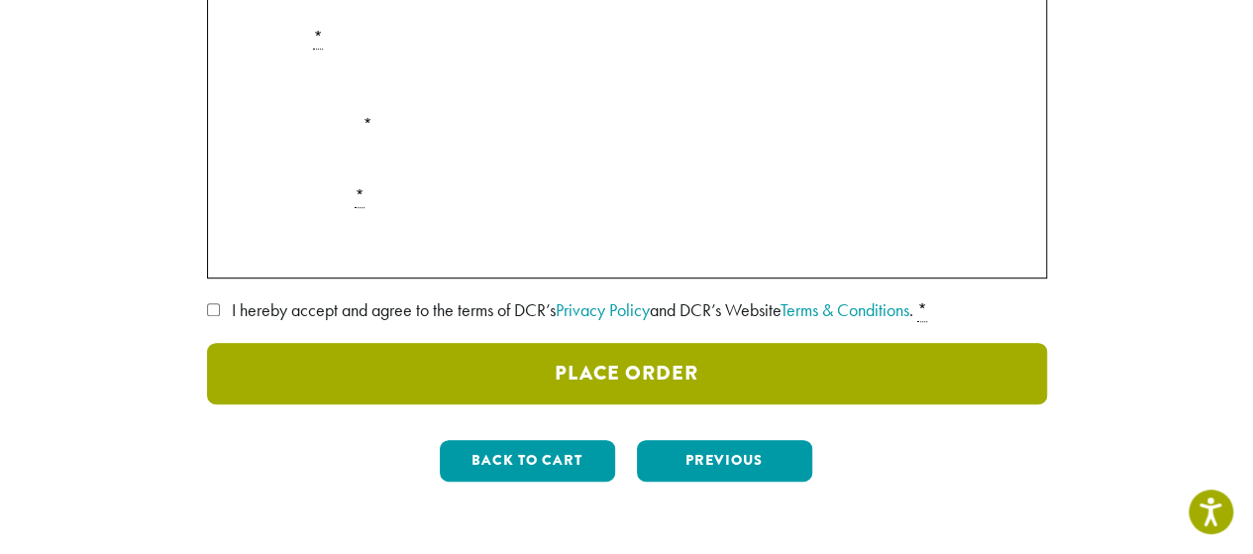
click at [735, 386] on button "Place Order" at bounding box center [627, 373] width 840 height 61
